Goal: Task Accomplishment & Management: Use online tool/utility

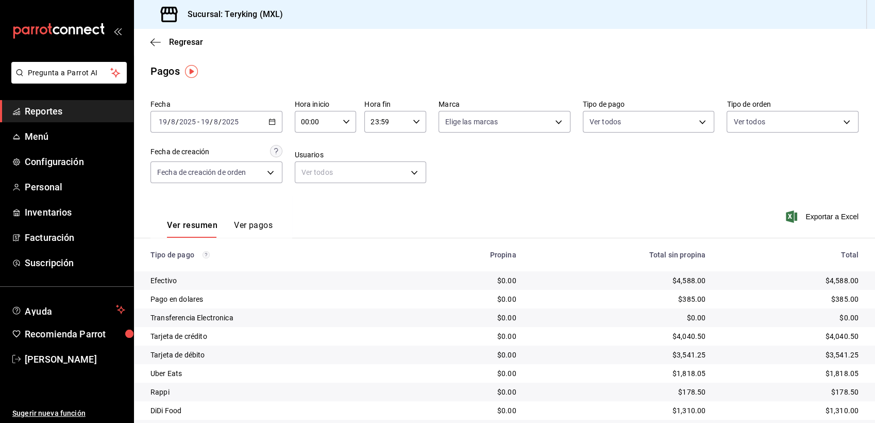
click at [39, 113] on span "Reportes" at bounding box center [75, 111] width 100 height 14
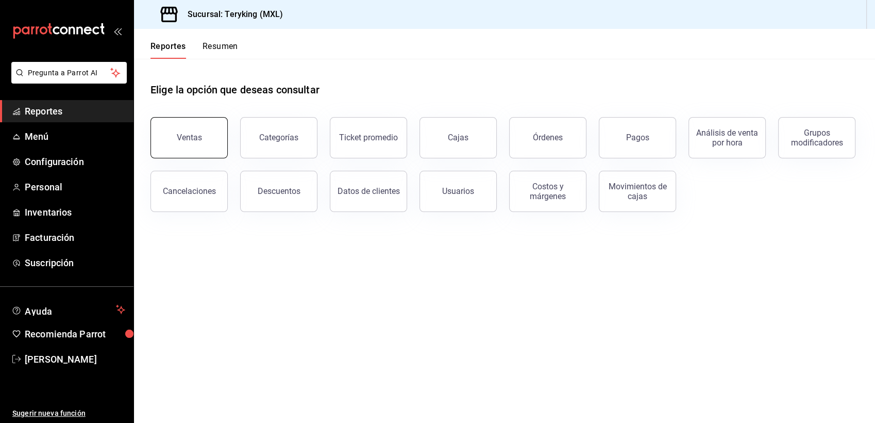
click at [192, 138] on div "Ventas" at bounding box center [189, 137] width 25 height 10
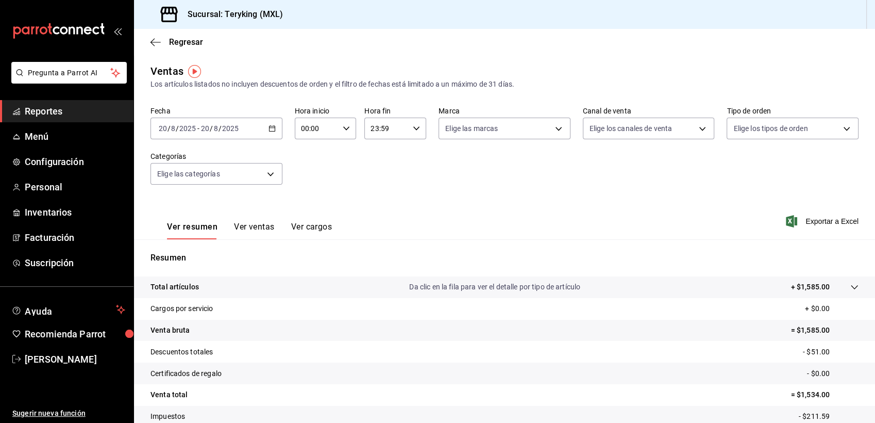
click at [52, 113] on span "Reportes" at bounding box center [75, 111] width 100 height 14
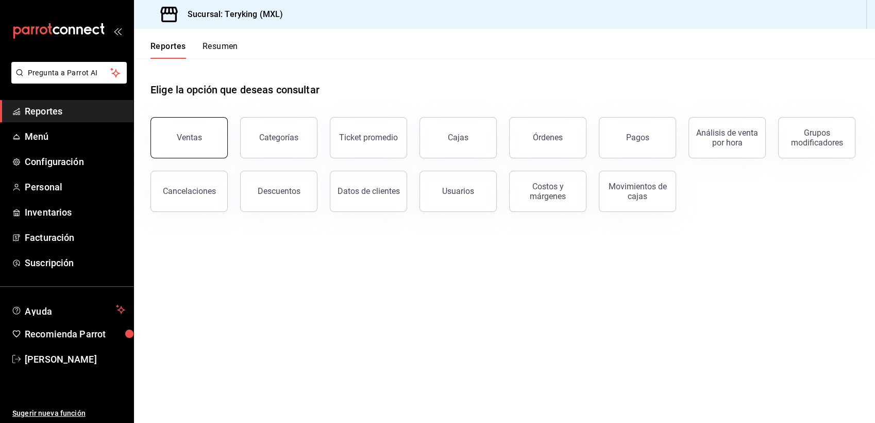
click at [199, 134] on div "Ventas" at bounding box center [189, 137] width 25 height 10
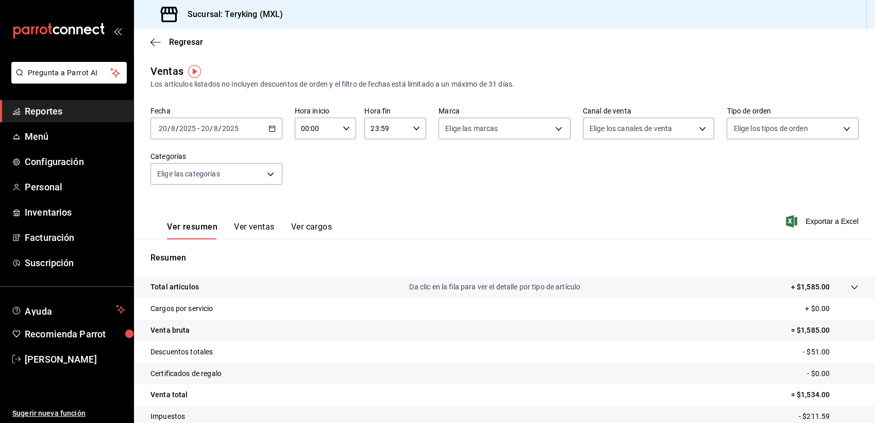
click at [57, 113] on span "Reportes" at bounding box center [75, 111] width 100 height 14
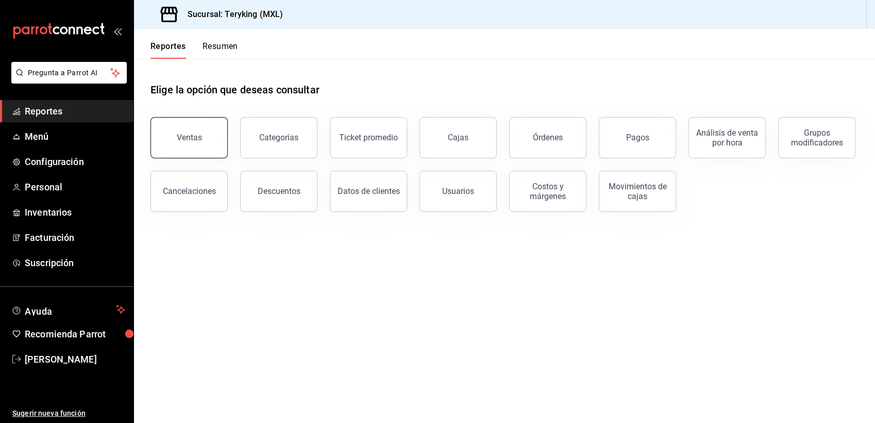
click at [187, 139] on div "Ventas" at bounding box center [189, 137] width 25 height 10
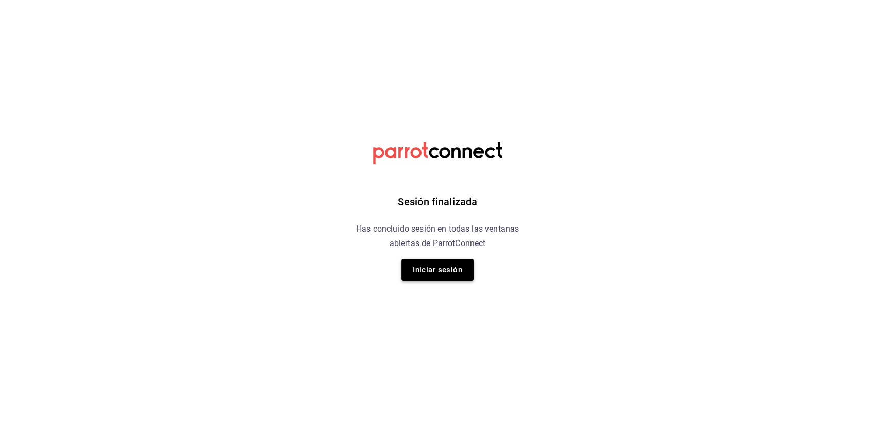
click at [439, 269] on button "Iniciar sesión" at bounding box center [437, 270] width 72 height 22
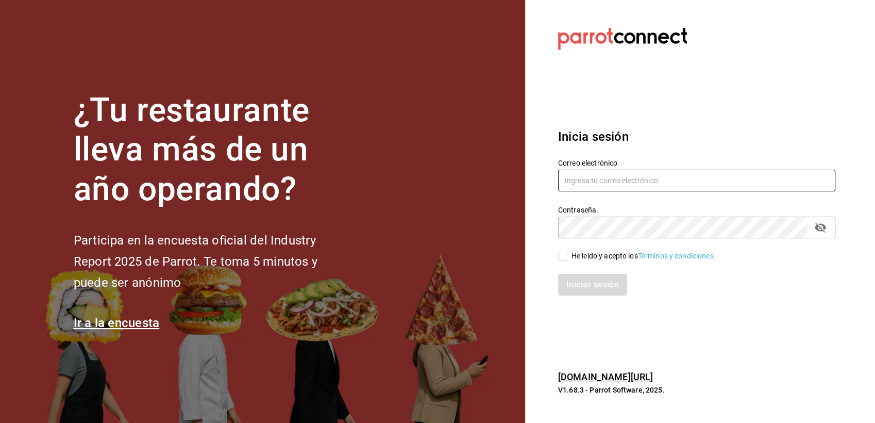
type input "[EMAIL_ADDRESS][DOMAIN_NAME]"
click at [561, 255] on input "He leído y acepto los Términos y condiciones." at bounding box center [562, 256] width 9 height 9
checkbox input "true"
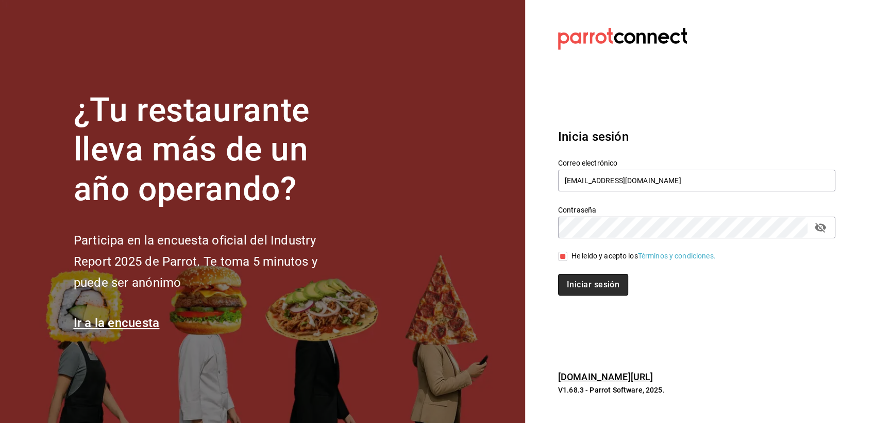
click at [569, 281] on button "Iniciar sesión" at bounding box center [593, 285] width 70 height 22
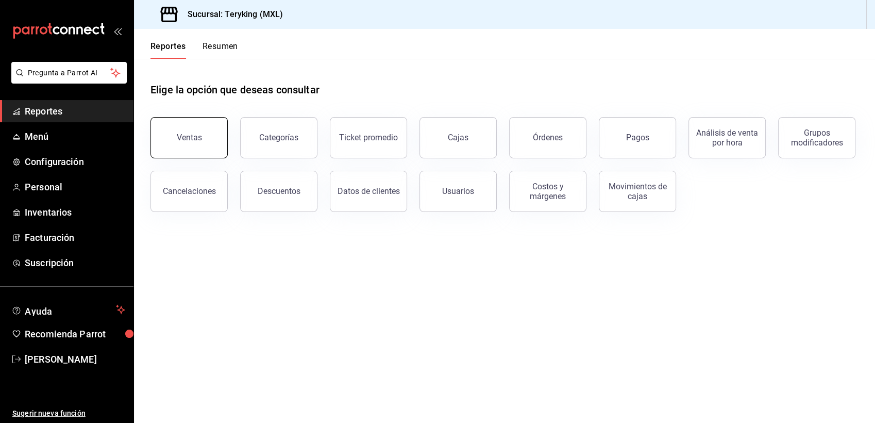
click at [176, 138] on button "Ventas" at bounding box center [188, 137] width 77 height 41
